Goal: Task Accomplishment & Management: Manage account settings

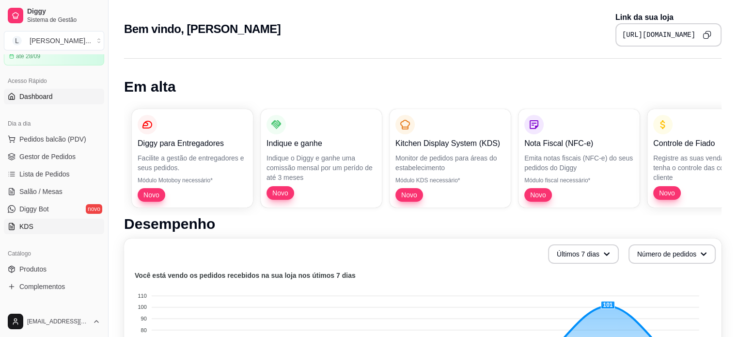
scroll to position [145, 0]
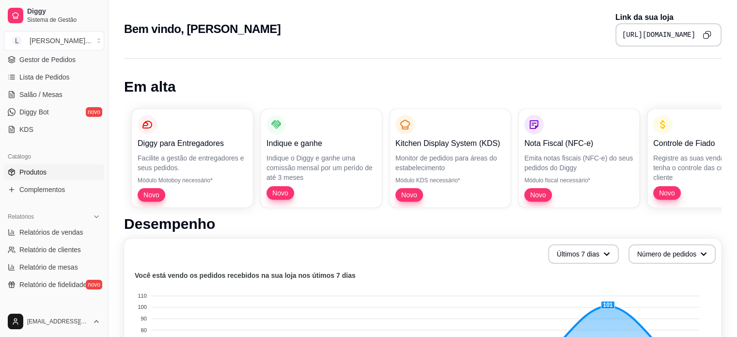
drag, startPoint x: 45, startPoint y: 171, endPoint x: 91, endPoint y: 167, distance: 46.2
click at [45, 171] on span "Produtos" at bounding box center [32, 172] width 27 height 10
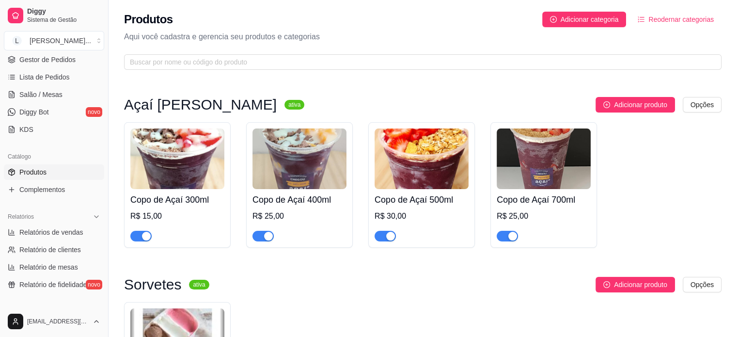
click at [279, 212] on div "R$ 25,00" at bounding box center [300, 216] width 94 height 12
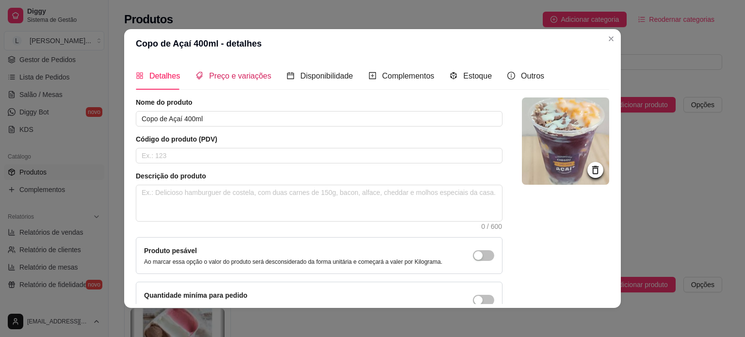
click at [215, 78] on span "Preço e variações" at bounding box center [240, 76] width 62 height 8
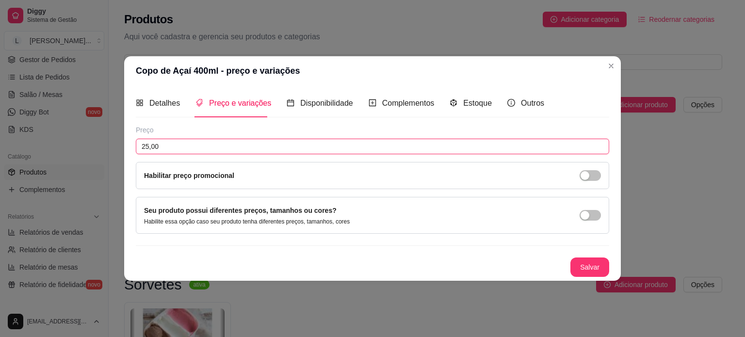
drag, startPoint x: 190, startPoint y: 142, endPoint x: 61, endPoint y: 133, distance: 129.8
click at [61, 133] on div "Copo de Açaí 400ml - preço e variações Detalhes Preço e variações Disponibilida…" at bounding box center [372, 168] width 745 height 337
type input "17,00"
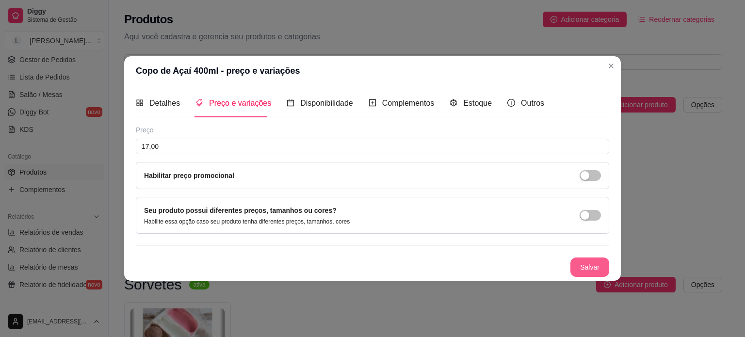
click at [587, 271] on button "Salvar" at bounding box center [589, 266] width 39 height 19
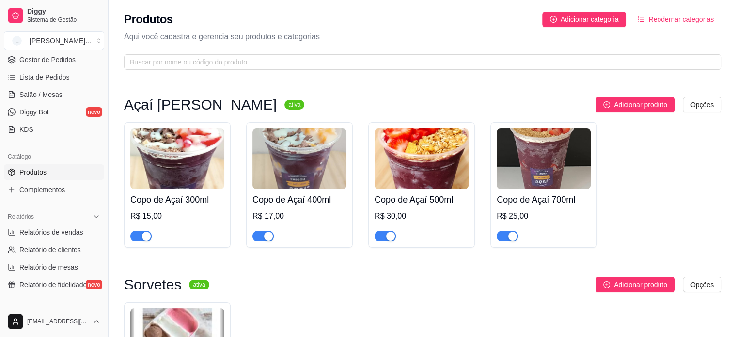
click at [406, 181] on img at bounding box center [422, 158] width 94 height 61
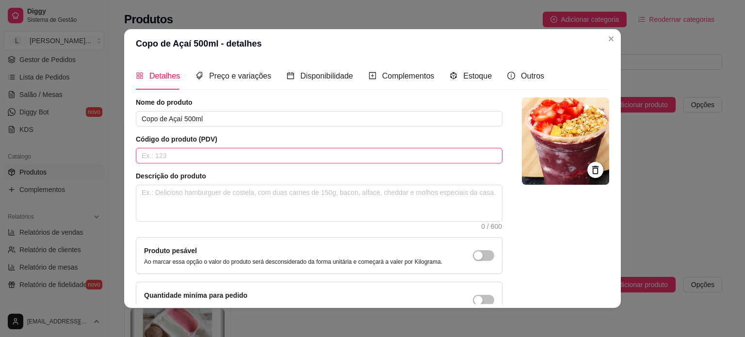
click at [170, 155] on input "text" at bounding box center [319, 156] width 366 height 16
click at [246, 74] on span "Preço e variações" at bounding box center [240, 76] width 62 height 8
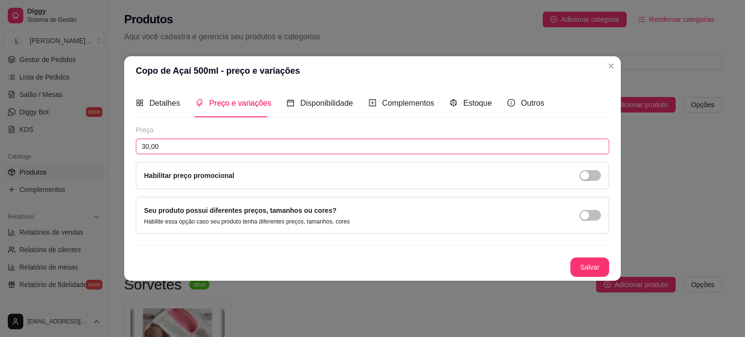
drag, startPoint x: 171, startPoint y: 145, endPoint x: 45, endPoint y: 117, distance: 129.6
click at [50, 118] on div "Copo de Açaí 500ml - preço e variações Detalhes Preço e variações Disponibilida…" at bounding box center [372, 168] width 745 height 337
type input "19,00"
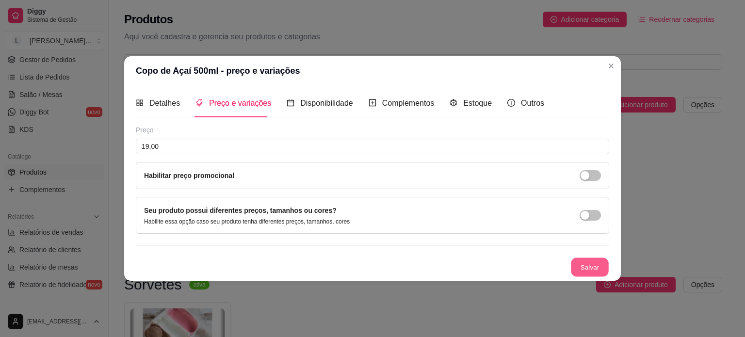
click at [579, 268] on button "Salvar" at bounding box center [590, 266] width 38 height 19
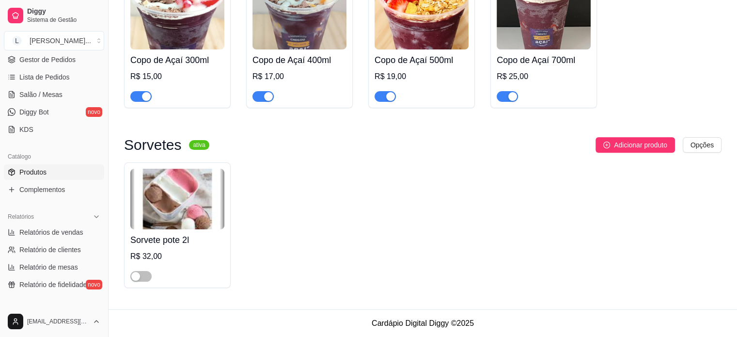
scroll to position [140, 0]
click at [32, 187] on span "Complementos" at bounding box center [42, 190] width 46 height 10
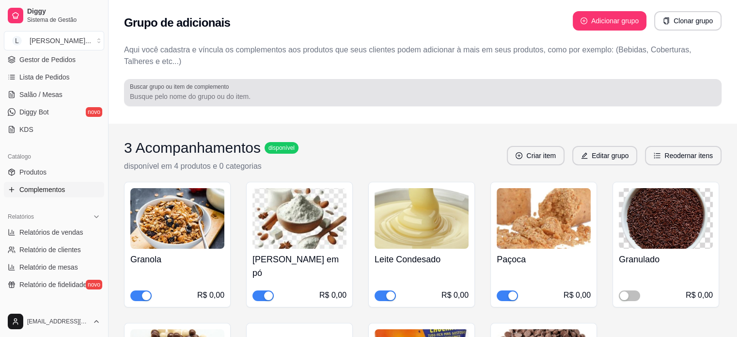
scroll to position [145, 0]
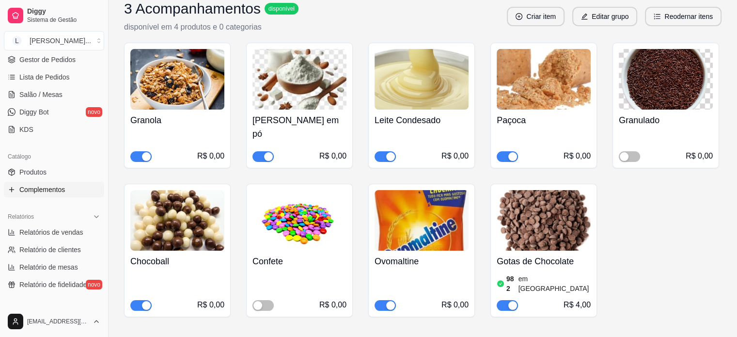
click at [632, 151] on div "Granulado R$ 0,00" at bounding box center [666, 106] width 107 height 126
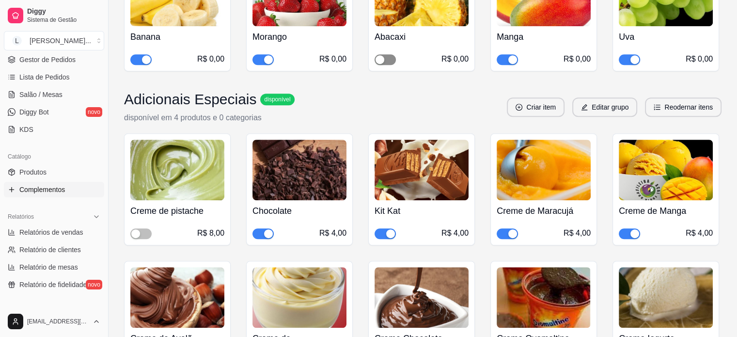
scroll to position [582, 0]
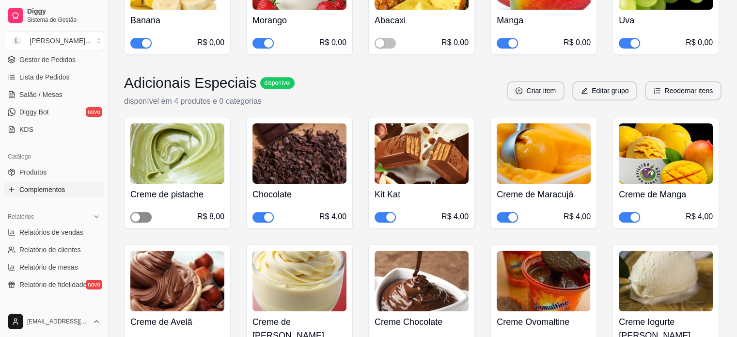
click at [143, 212] on span "button" at bounding box center [140, 217] width 21 height 11
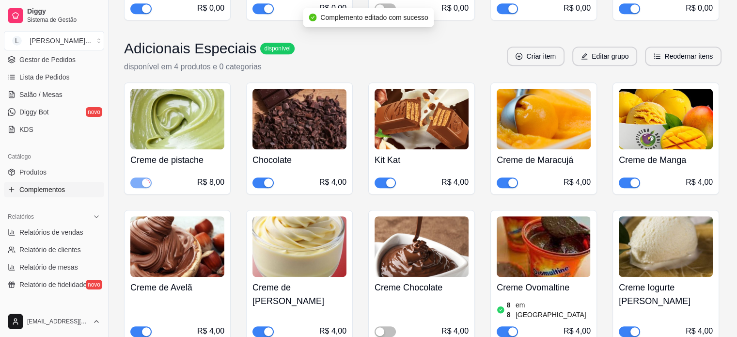
scroll to position [679, 0]
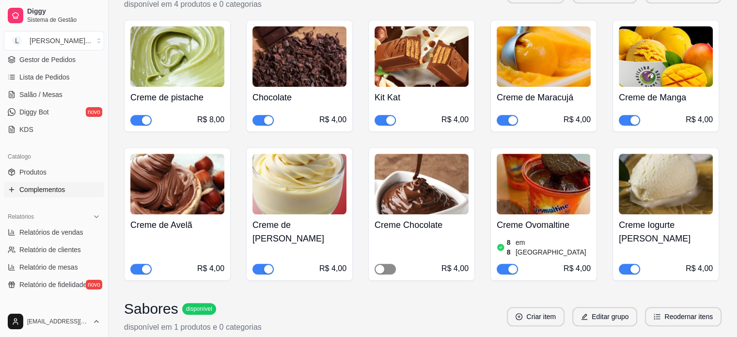
click at [386, 264] on span "button" at bounding box center [385, 269] width 21 height 11
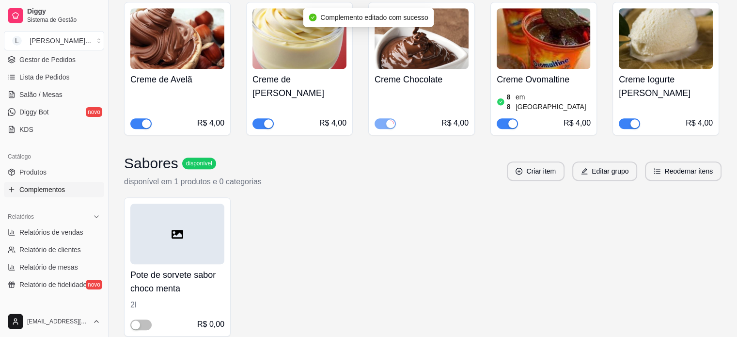
scroll to position [779, 0]
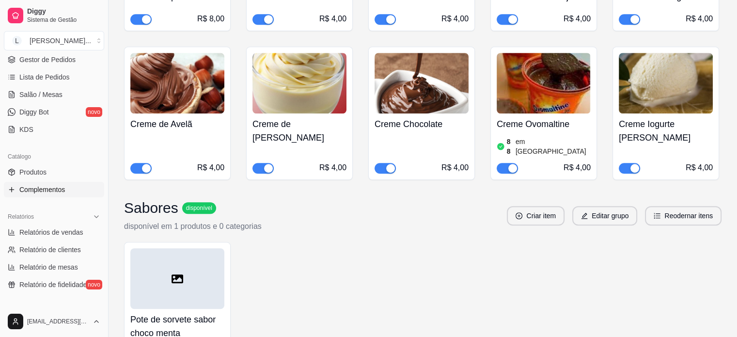
click at [386, 163] on button "button" at bounding box center [385, 168] width 21 height 11
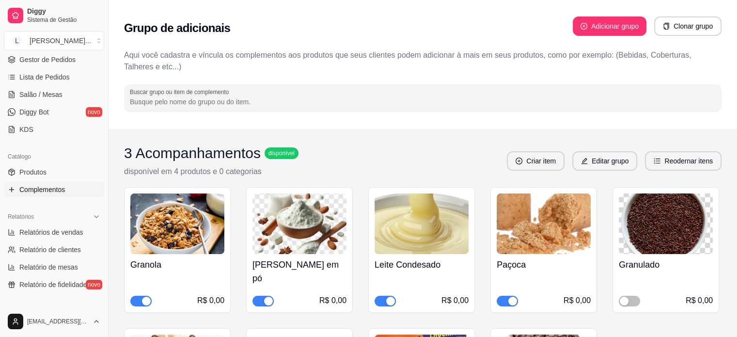
scroll to position [0, 0]
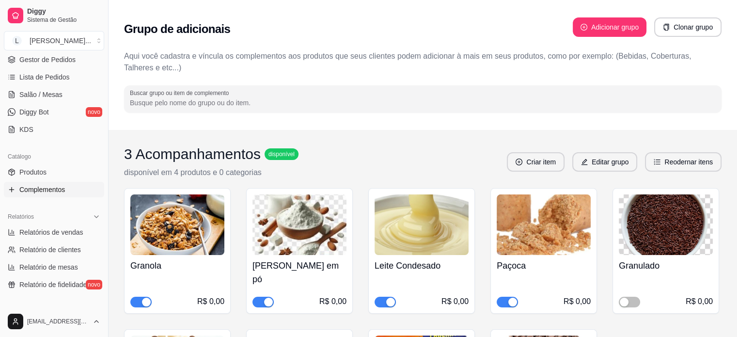
click at [396, 26] on div "Grupo de adicionais Adicionar grupo Clonar grupo" at bounding box center [423, 29] width 598 height 35
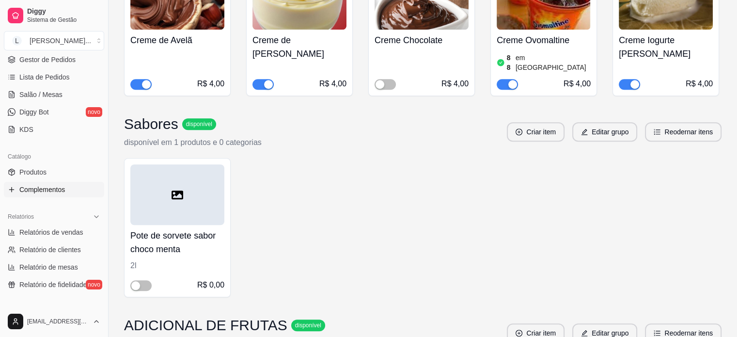
scroll to position [873, 0]
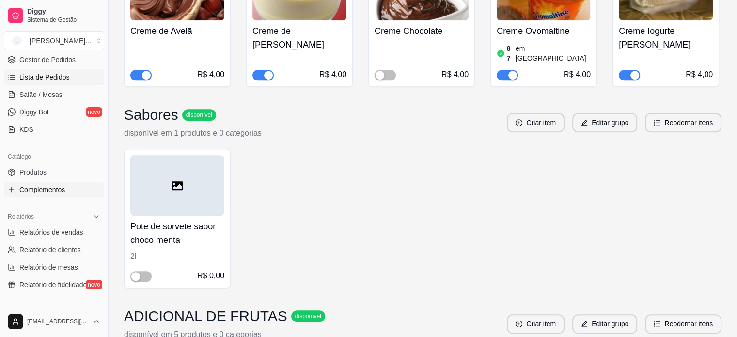
click at [61, 75] on span "Lista de Pedidos" at bounding box center [44, 77] width 50 height 10
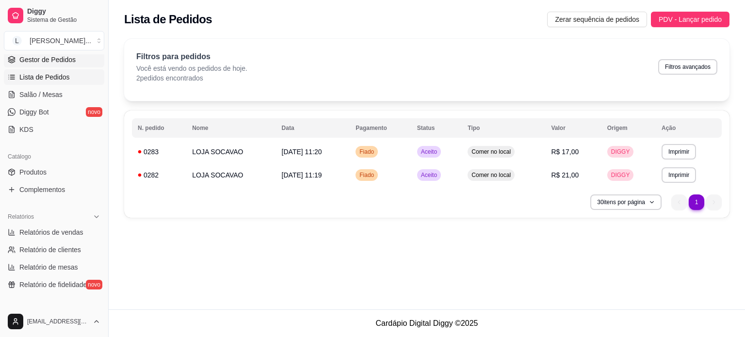
click at [51, 60] on span "Gestor de Pedidos" at bounding box center [47, 60] width 56 height 10
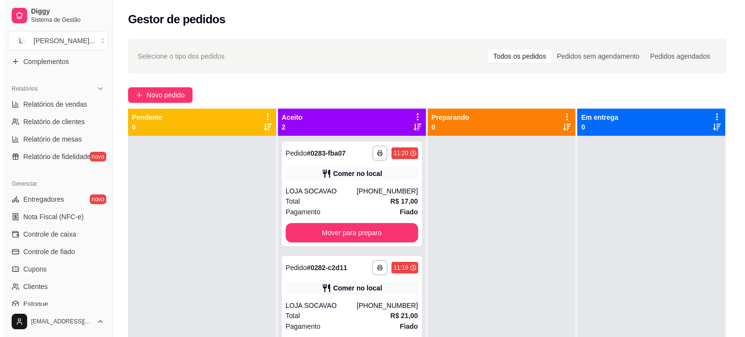
scroll to position [291, 0]
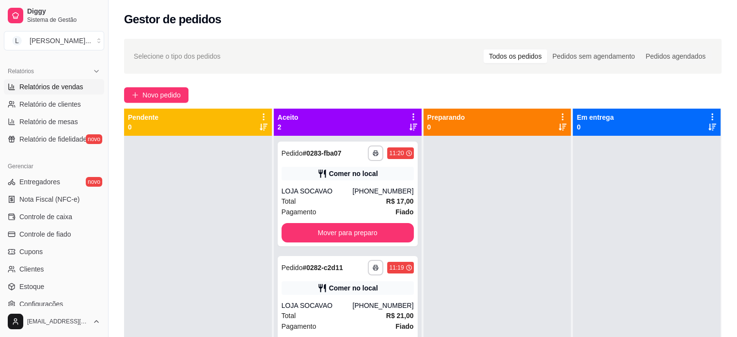
click at [64, 83] on span "Relatórios de vendas" at bounding box center [51, 87] width 64 height 10
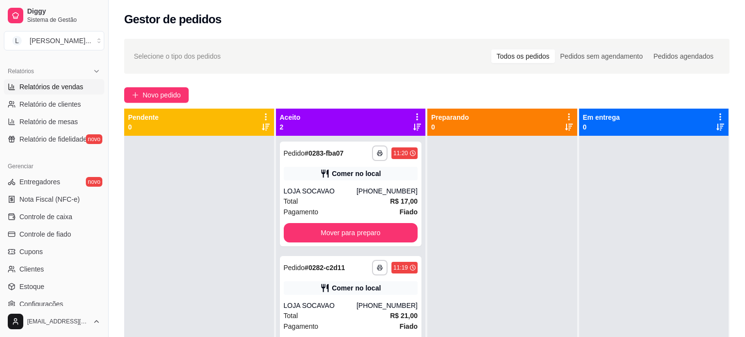
select select "ALL"
select select "0"
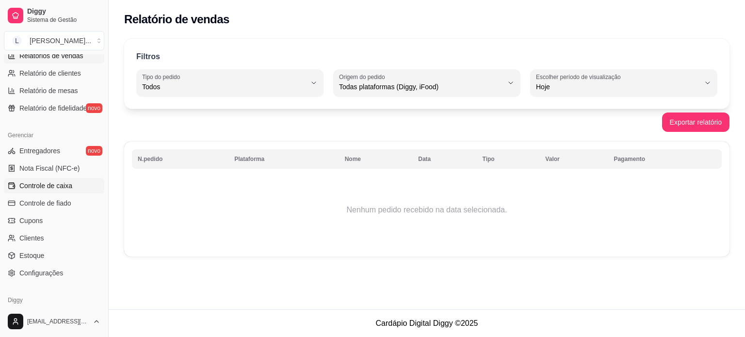
scroll to position [339, 0]
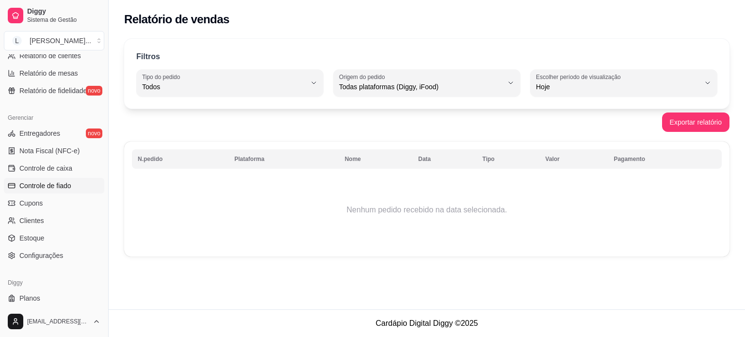
click at [60, 189] on span "Controle de fiado" at bounding box center [45, 186] width 52 height 10
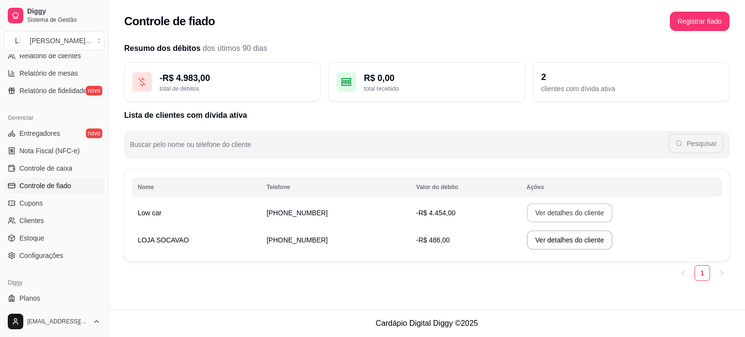
click at [563, 209] on button "Ver detalhes do cliente" at bounding box center [569, 212] width 86 height 19
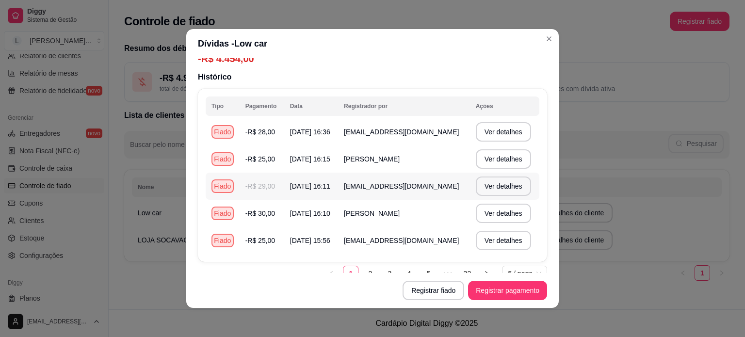
scroll to position [35, 0]
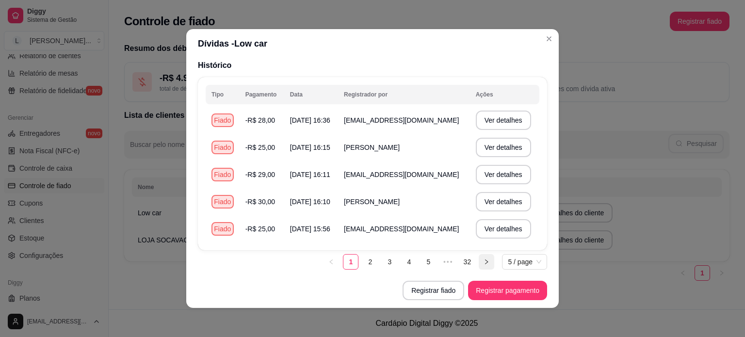
click at [478, 260] on button "button" at bounding box center [486, 262] width 16 height 16
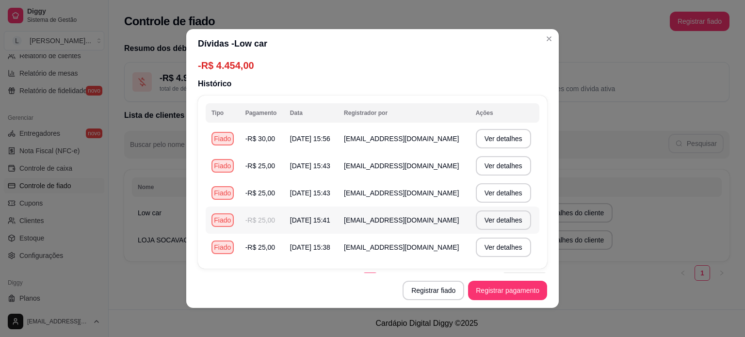
scroll to position [0, 0]
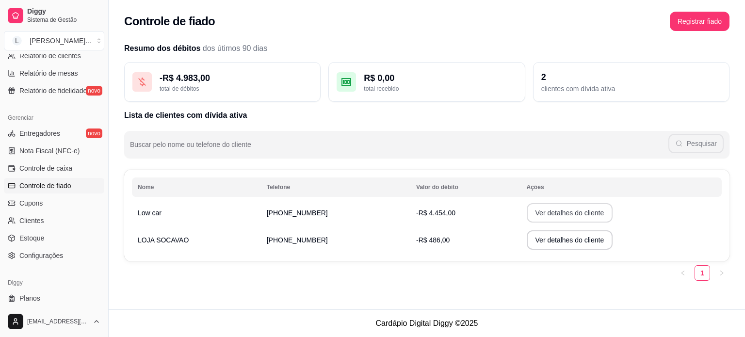
click at [584, 219] on button "Ver detalhes do cliente" at bounding box center [569, 212] width 86 height 19
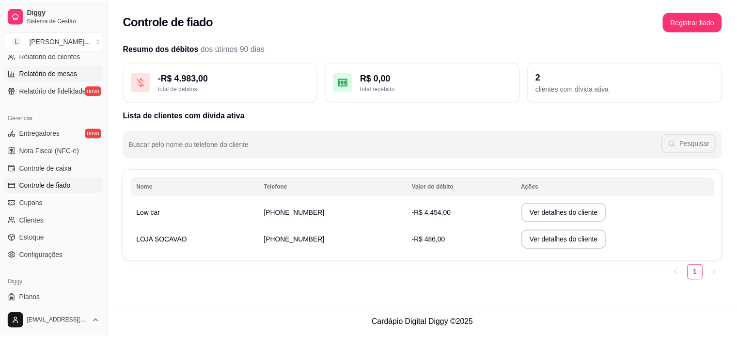
scroll to position [145, 0]
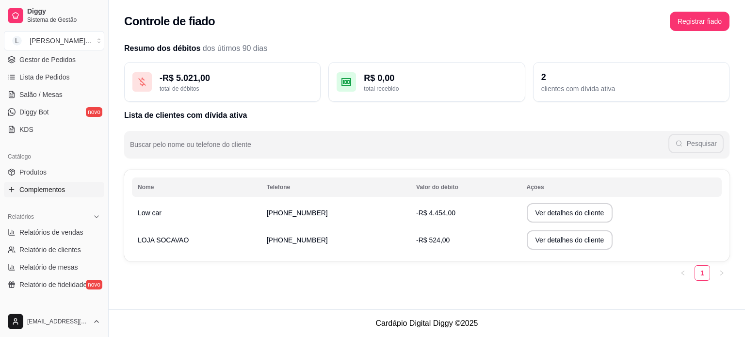
click at [44, 188] on span "Complementos" at bounding box center [42, 190] width 46 height 10
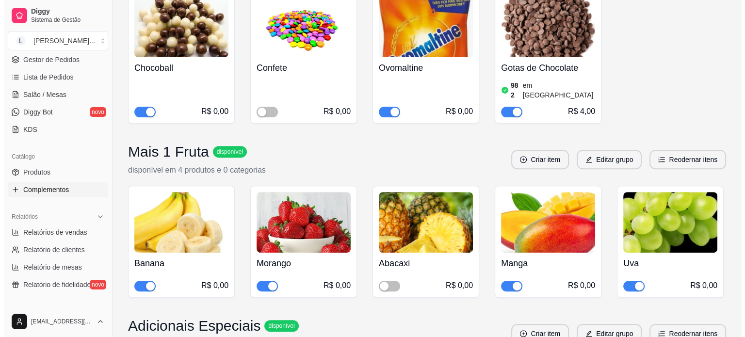
scroll to position [339, 0]
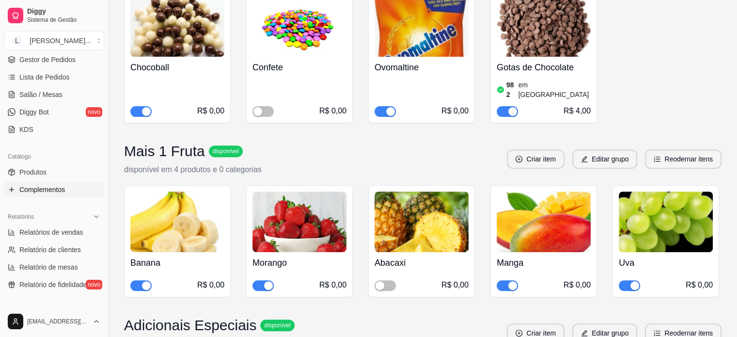
click at [374, 263] on div "Abacaxi R$ 0,00" at bounding box center [421, 241] width 107 height 112
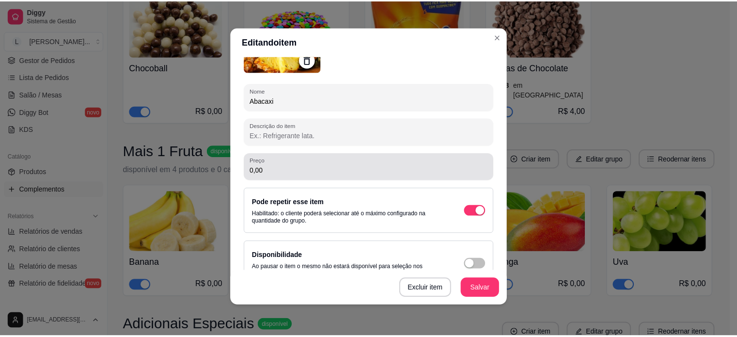
scroll to position [117, 0]
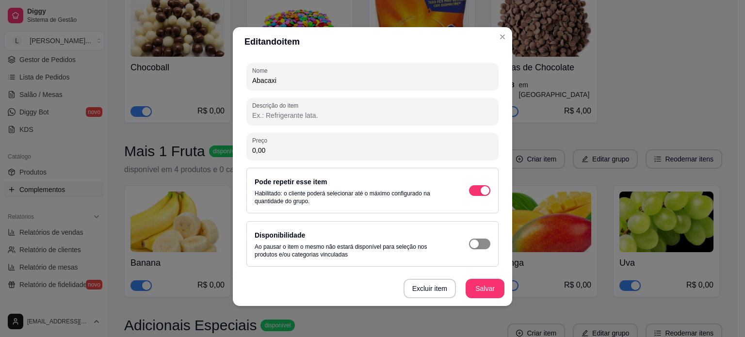
click at [469, 246] on span "button" at bounding box center [479, 243] width 21 height 11
click at [492, 290] on button "Salvar" at bounding box center [484, 288] width 39 height 19
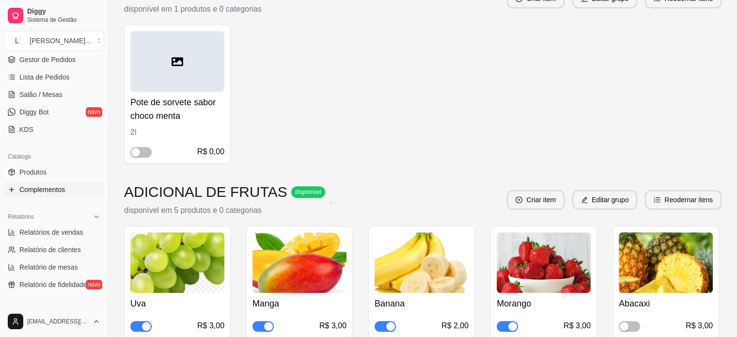
scroll to position [1022, 0]
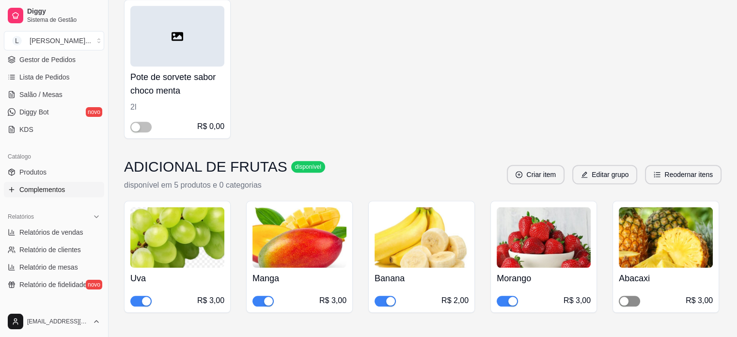
click at [635, 296] on span "button" at bounding box center [629, 301] width 21 height 11
click at [392, 98] on div "Pote de sorvete sabor choco menta 2l R$ 0,00" at bounding box center [423, 69] width 598 height 139
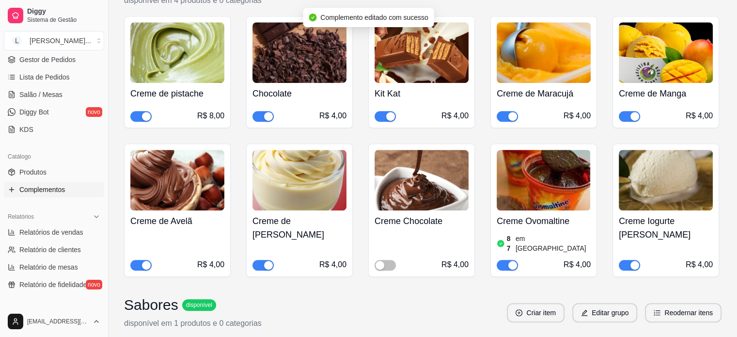
scroll to position [537, 0]
